Goal: Check status: Check status

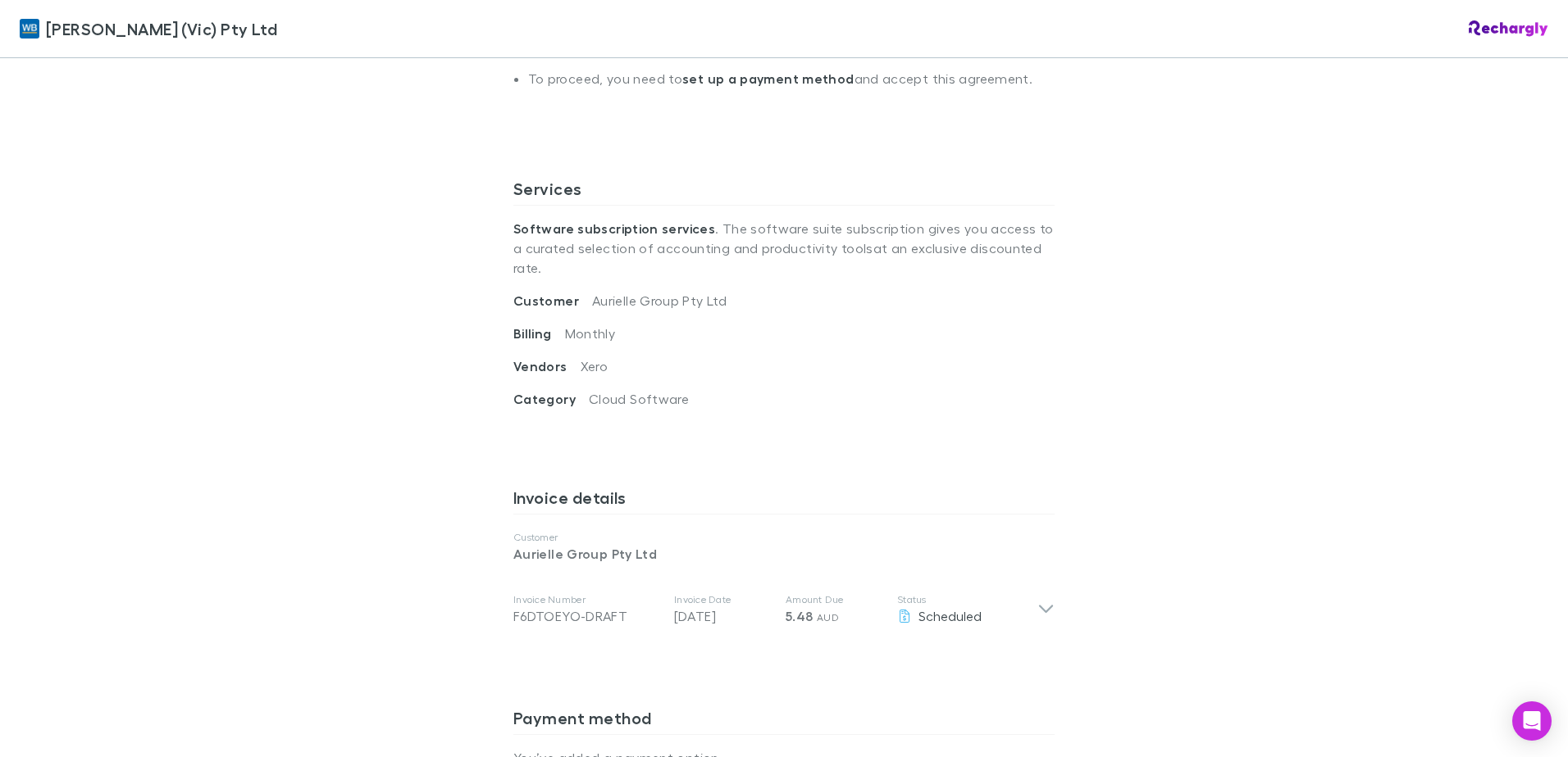
scroll to position [491, 0]
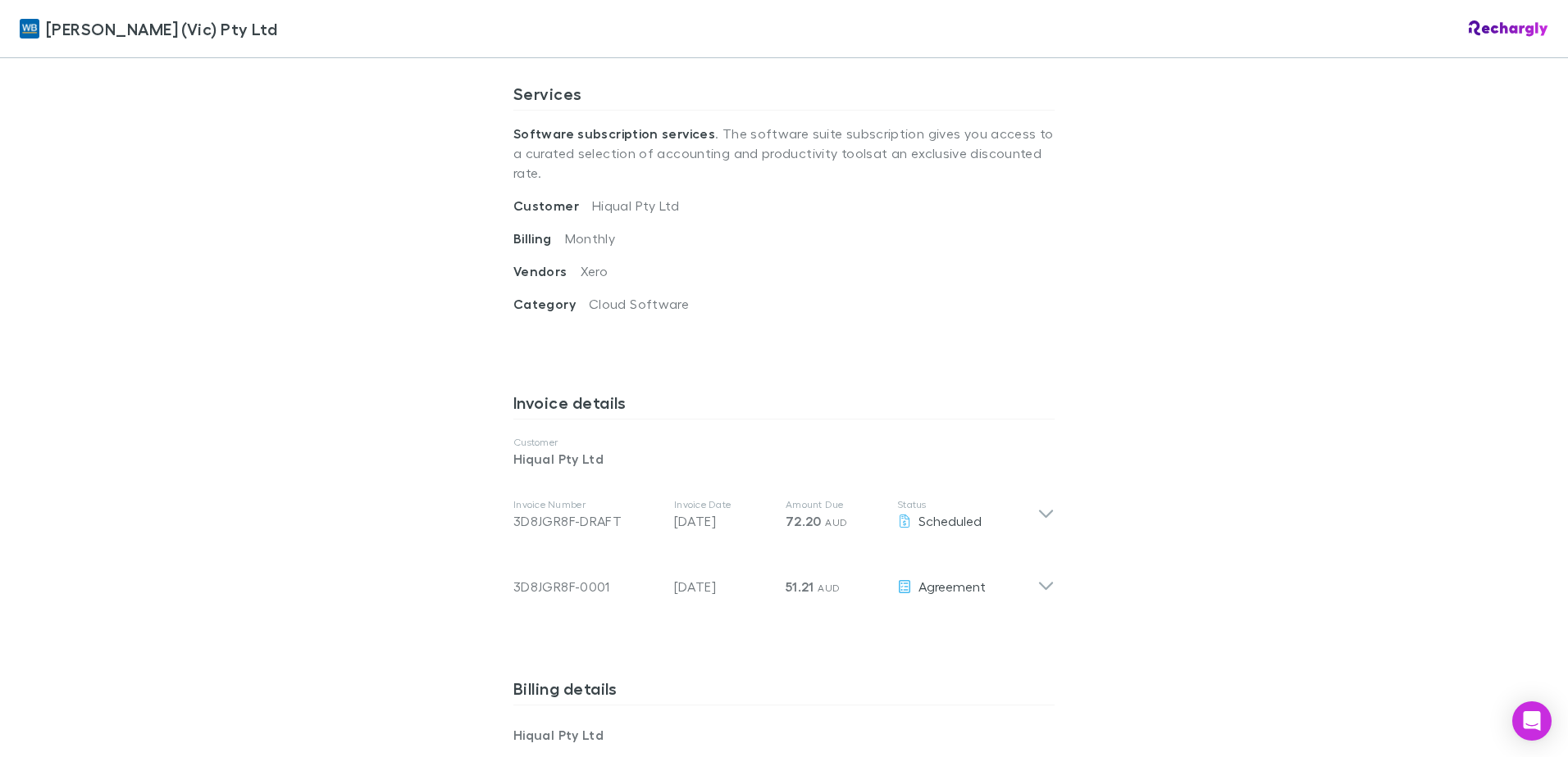
scroll to position [984, 0]
